Goal: Task Accomplishment & Management: Use online tool/utility

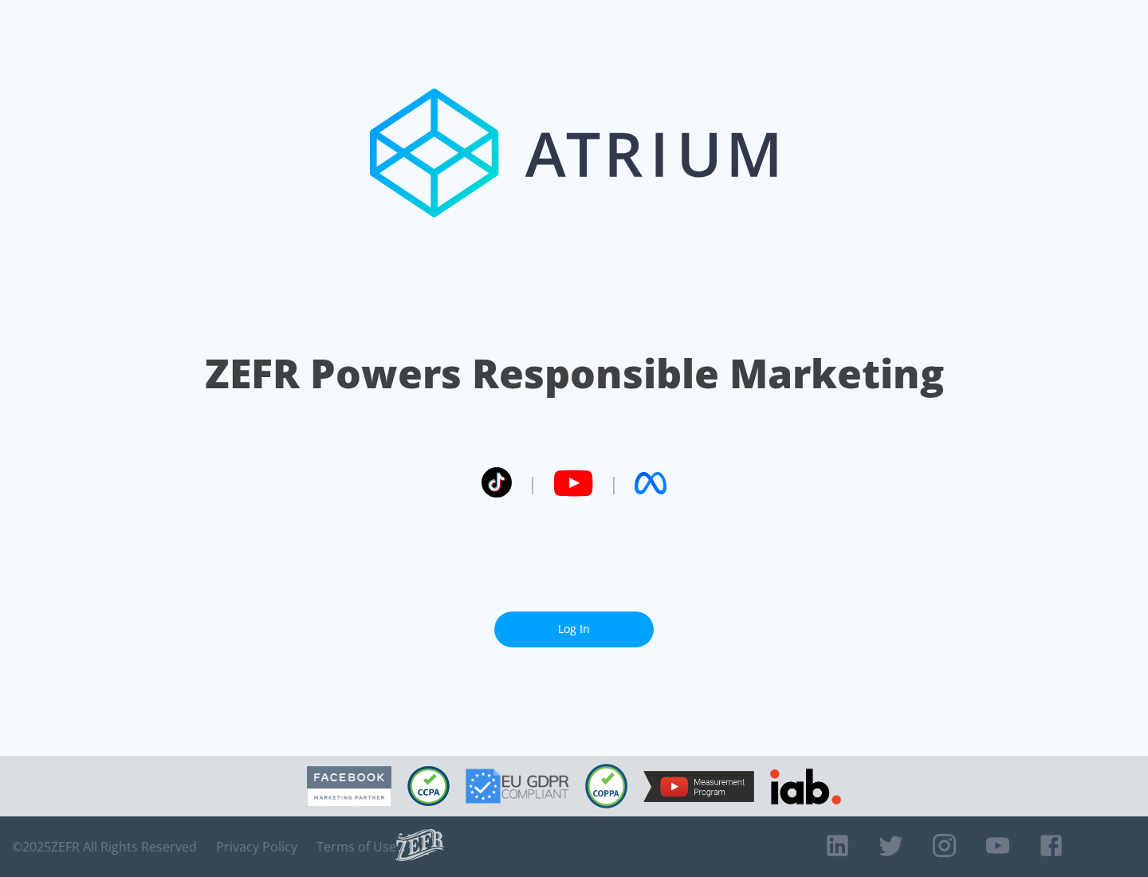
click at [574, 623] on link "Log In" at bounding box center [573, 629] width 159 height 36
